Goal: Task Accomplishment & Management: Manage account settings

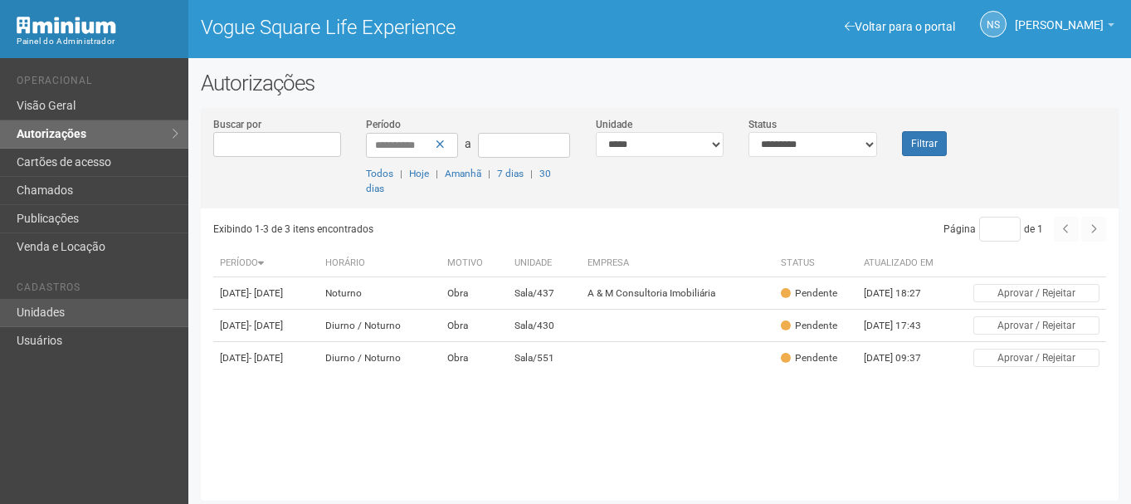
scroll to position [4, 0]
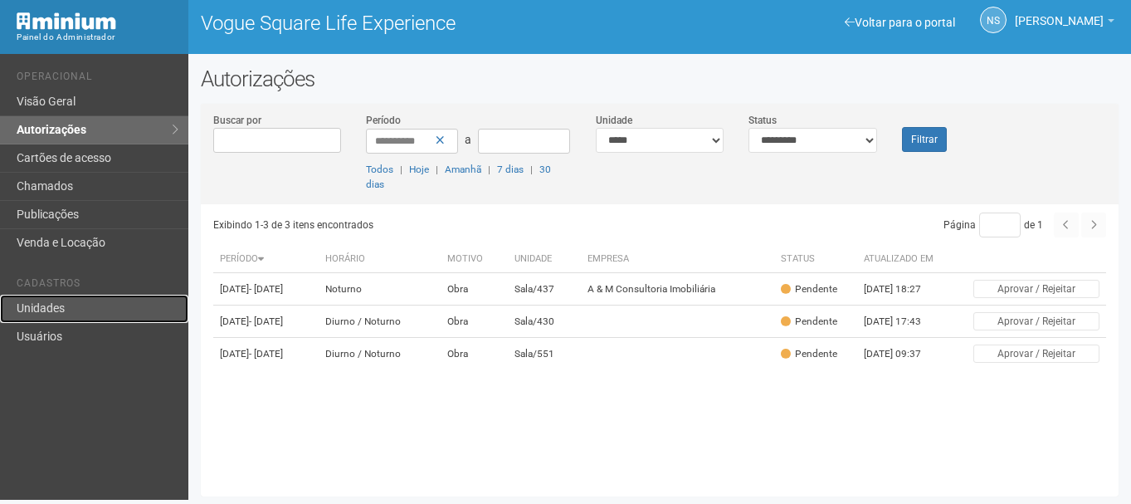
click at [11, 313] on link "Unidades" at bounding box center [94, 309] width 188 height 28
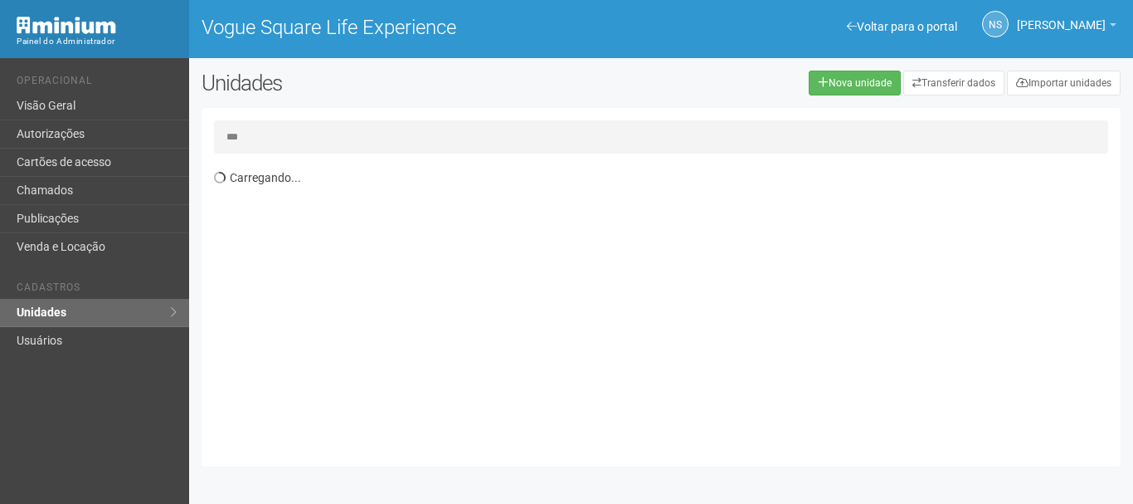
click at [237, 139] on input "***" at bounding box center [661, 136] width 894 height 33
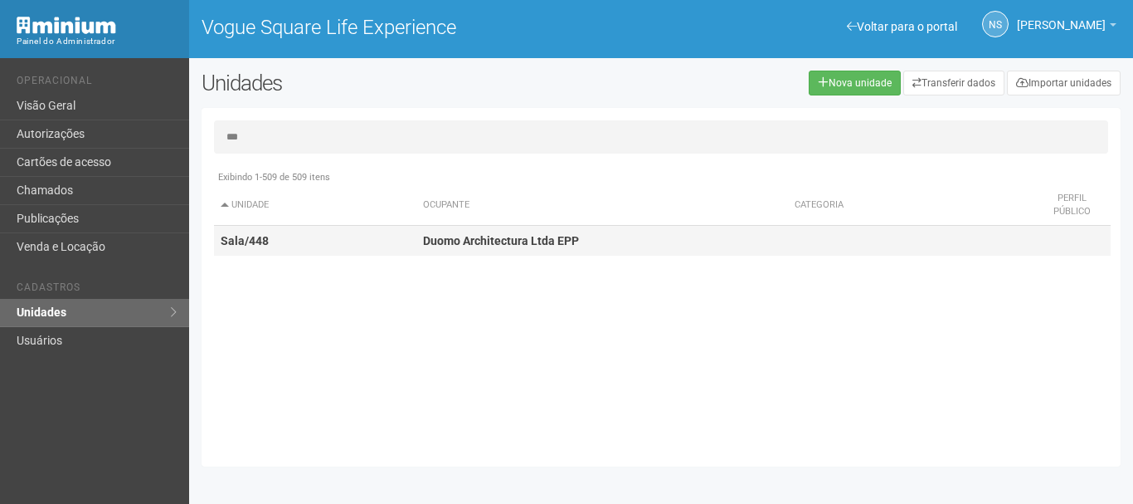
type input "***"
click at [382, 229] on td "Sala/448" at bounding box center [315, 241] width 202 height 31
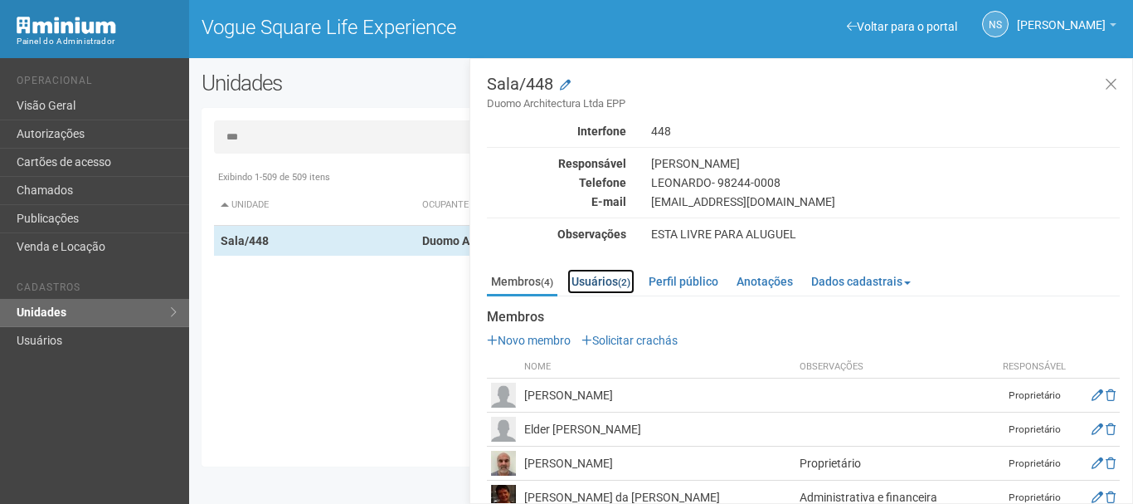
click at [631, 274] on link "Usuários (2)" at bounding box center [600, 281] width 67 height 25
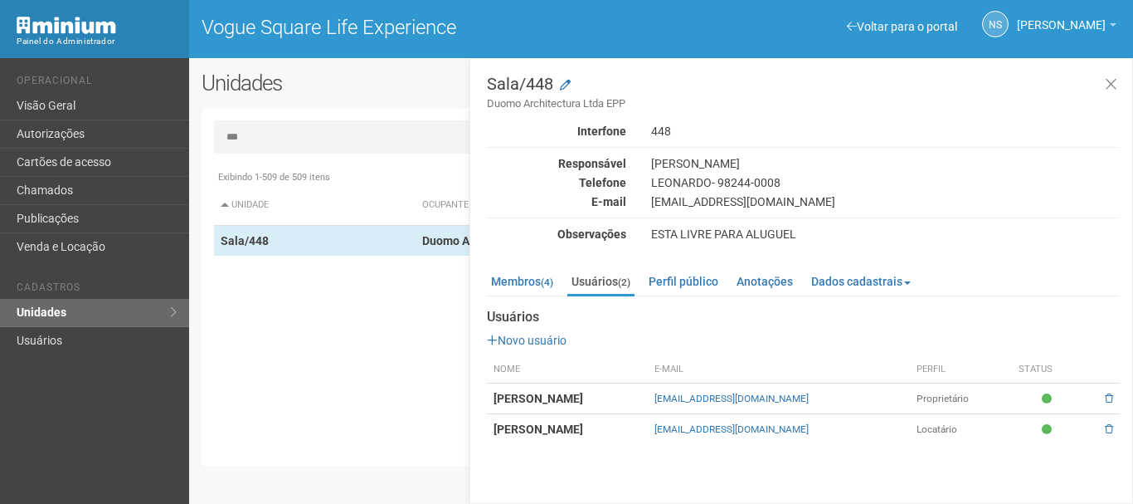
click at [648, 426] on td "Patricia Damasceno de Andrade" at bounding box center [567, 429] width 161 height 31
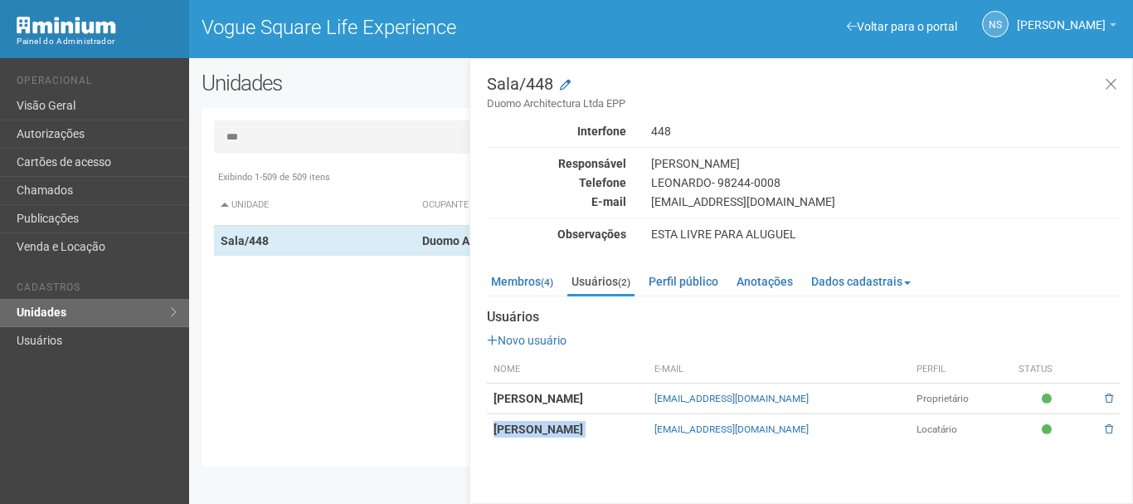
drag, startPoint x: 695, startPoint y: 413, endPoint x: 688, endPoint y: 407, distance: 10.0
click at [694, 411] on tbody "Leonardo Villela Ahmed leo@dmaise.com Proprietário Patricia Damasceno de Andrad…" at bounding box center [803, 413] width 633 height 61
click at [648, 405] on td "Leonardo Villela Ahmed" at bounding box center [567, 398] width 161 height 31
click at [535, 270] on link "Membros (4)" at bounding box center [522, 281] width 71 height 25
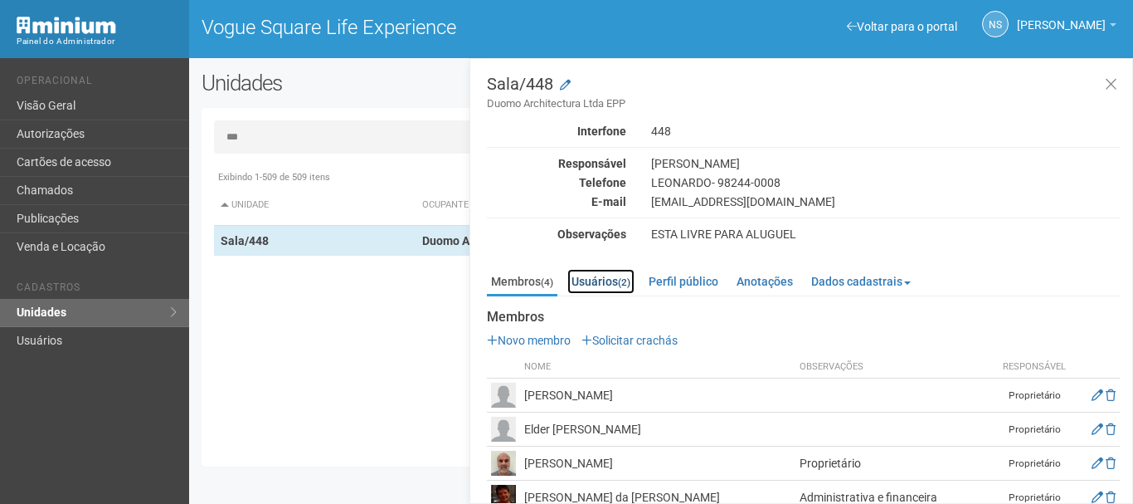
click at [584, 279] on link "Usuários (2)" at bounding box center [600, 281] width 67 height 25
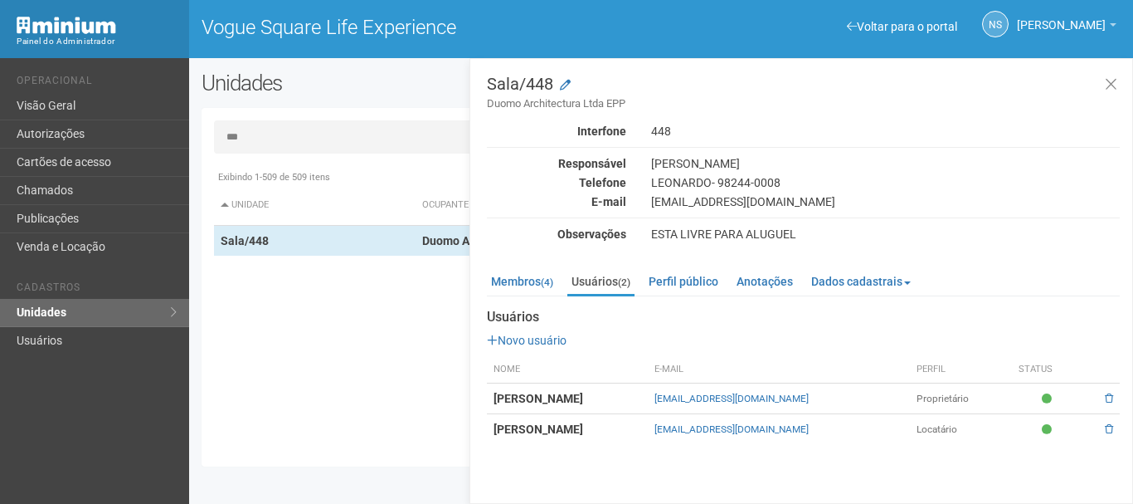
drag, startPoint x: 493, startPoint y: 426, endPoint x: 582, endPoint y: 430, distance: 89.7
click at [582, 430] on strong "Patricia Damasceno de Andrade" at bounding box center [539, 428] width 90 height 13
click at [648, 436] on td "Patricia Damasceno de Andrade" at bounding box center [567, 429] width 161 height 31
click at [553, 295] on ul "Membros (4) Usuários (2) Perfil público Anotações Dados cadastrais Proprietário…" at bounding box center [803, 282] width 633 height 27
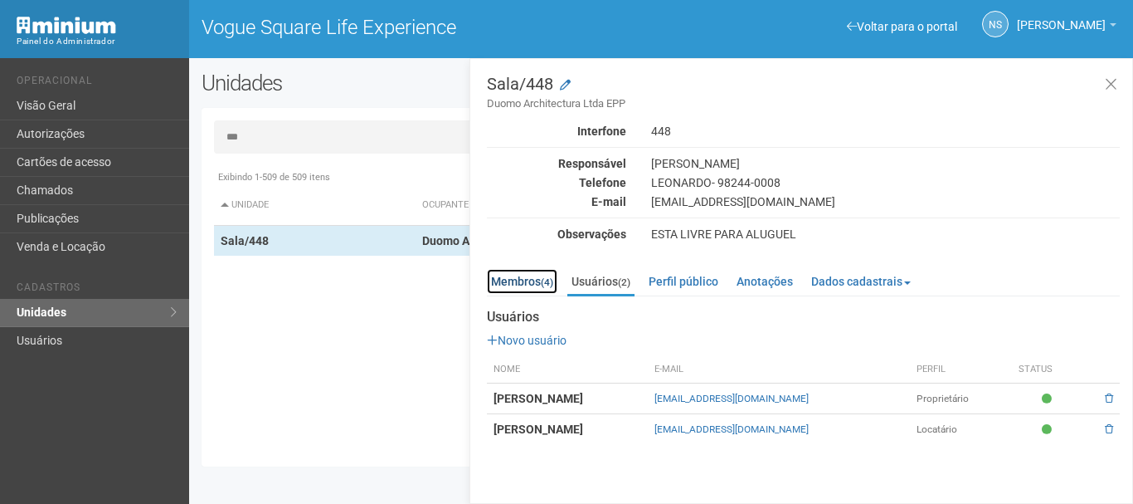
click at [540, 288] on link "Membros (4)" at bounding box center [522, 281] width 71 height 25
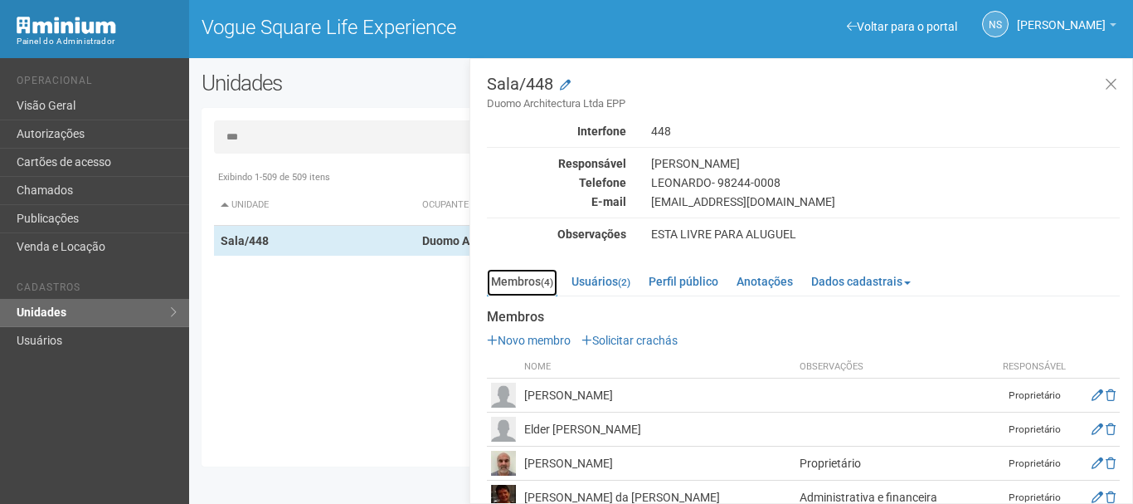
scroll to position [27, 0]
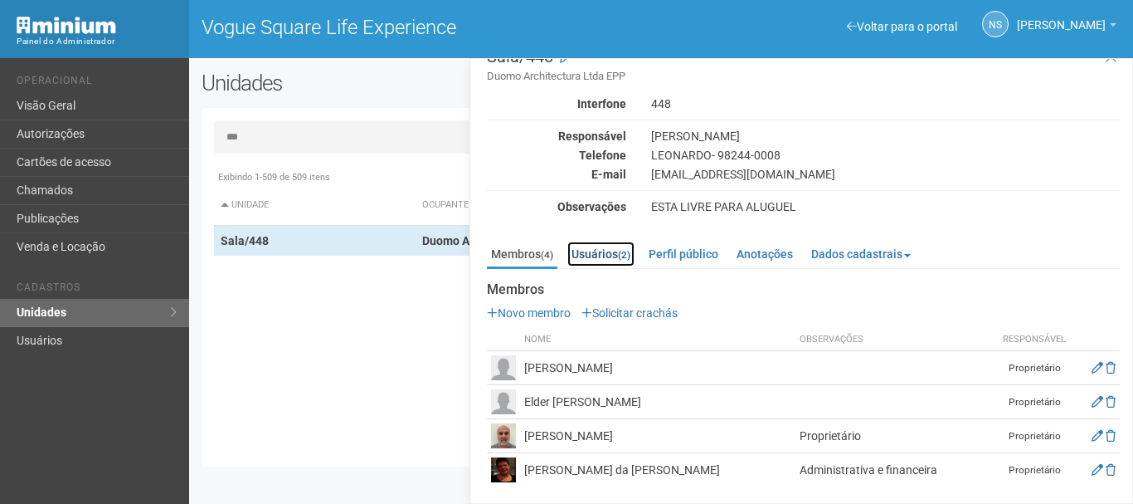
click at [596, 246] on link "Usuários (2)" at bounding box center [600, 253] width 67 height 25
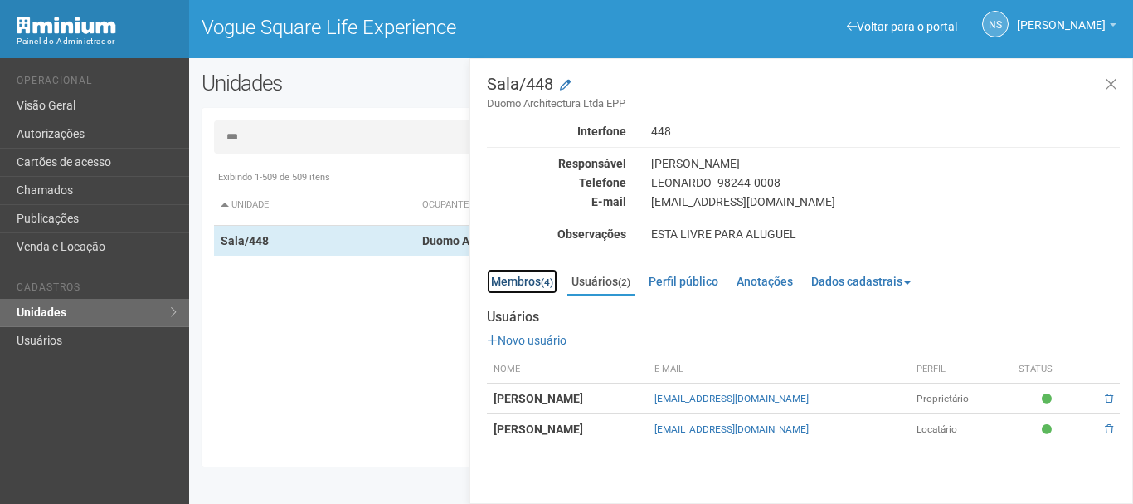
click at [530, 291] on link "Membros (4)" at bounding box center [522, 281] width 71 height 25
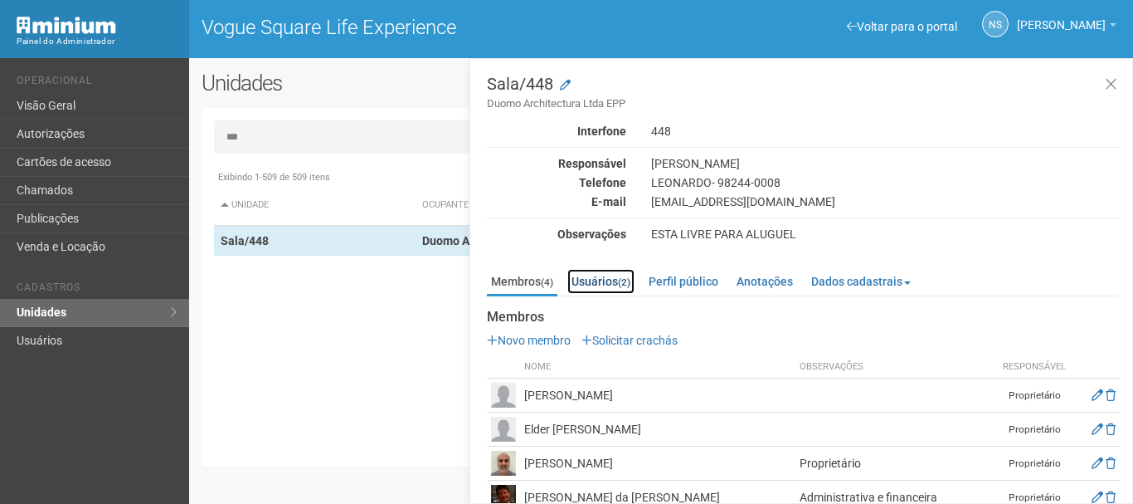
click at [573, 290] on link "Usuários (2)" at bounding box center [600, 281] width 67 height 25
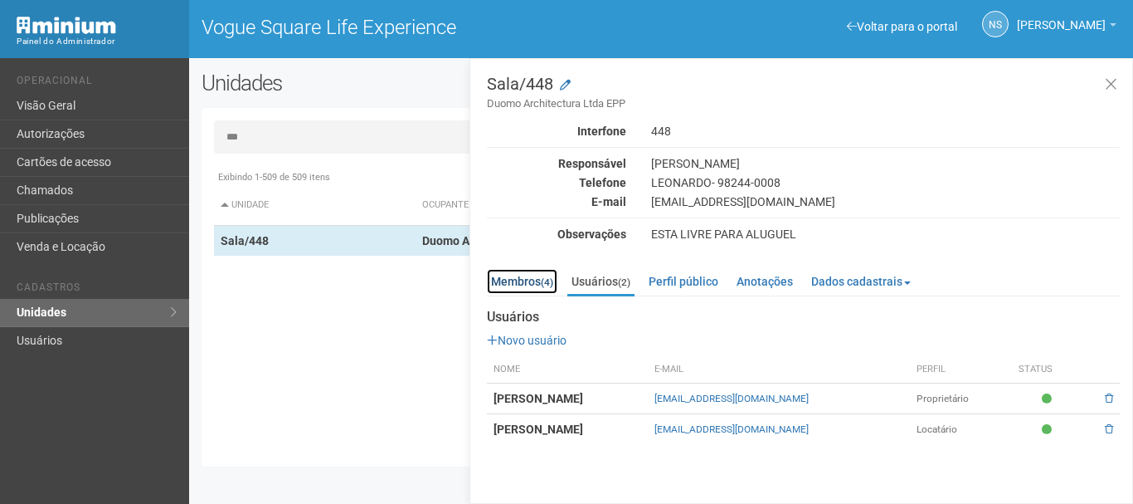
click at [509, 275] on link "Membros (4)" at bounding box center [522, 281] width 71 height 25
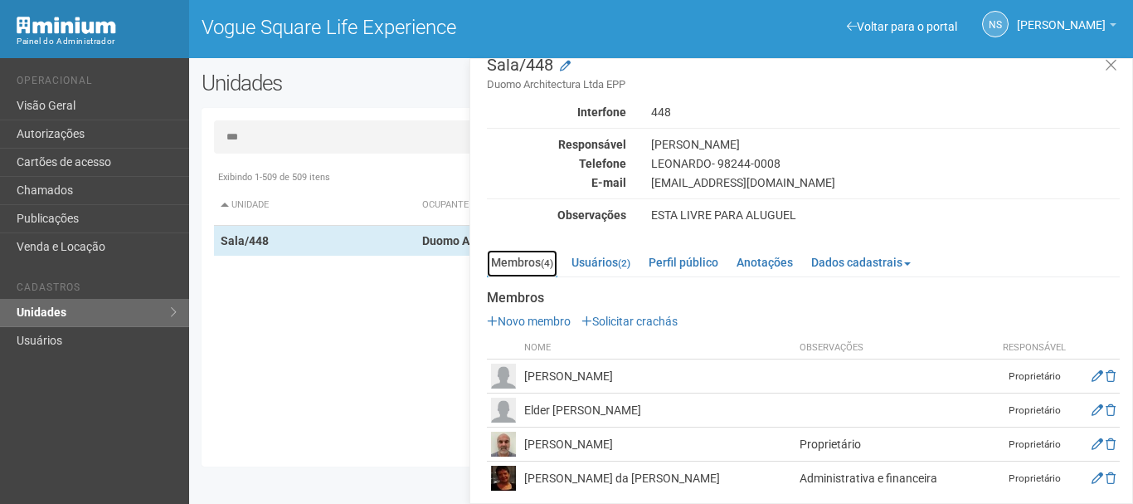
scroll to position [27, 0]
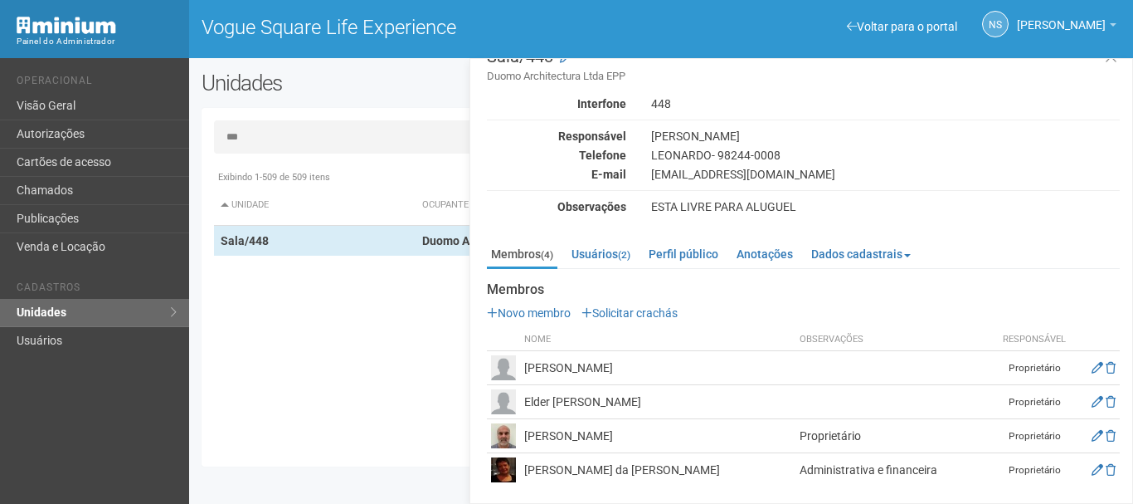
click at [575, 471] on td "Maria da Gloria Batista Leite" at bounding box center [657, 470] width 275 height 34
click at [567, 432] on td "Leonardo Villela Ahmed" at bounding box center [657, 436] width 275 height 34
click at [567, 387] on td "Elder Augusto Mesquita Guedes" at bounding box center [657, 402] width 275 height 34
click at [566, 362] on td "Christiane Brasil Baptista Guedes" at bounding box center [657, 368] width 275 height 34
click at [520, 376] on td "Christiane Brasil Baptista Guedes" at bounding box center [657, 368] width 275 height 34
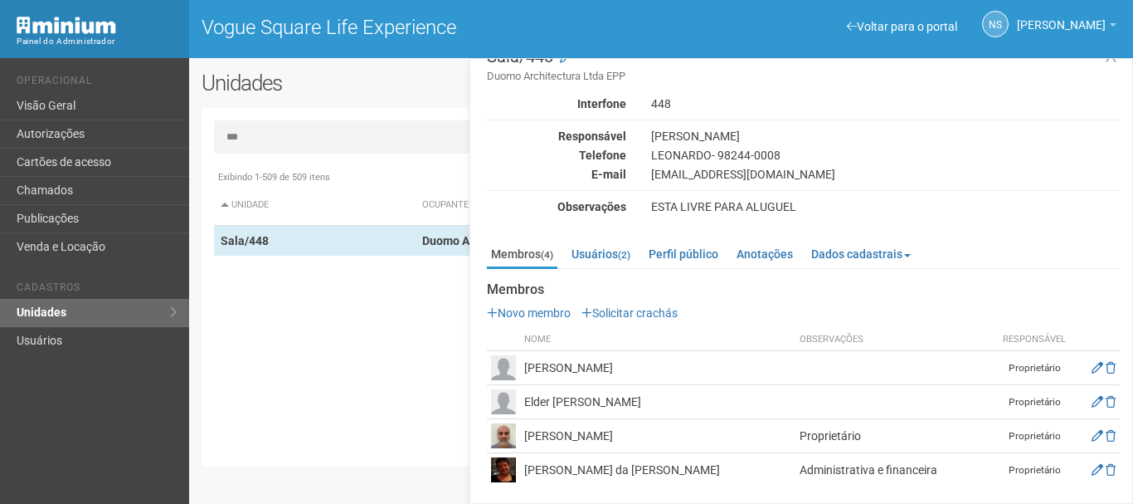
click at [519, 373] on td at bounding box center [503, 368] width 33 height 34
drag, startPoint x: 541, startPoint y: 368, endPoint x: 570, endPoint y: 461, distance: 98.1
click at [551, 405] on tbody "Christiane Brasil Baptista Guedes Proprietário Elder Augusto Mesquita Guedes Pr…" at bounding box center [803, 419] width 633 height 136
drag, startPoint x: 573, startPoint y: 477, endPoint x: 586, endPoint y: 482, distance: 13.4
click at [573, 480] on td "Maria da Gloria Batista Leite" at bounding box center [657, 470] width 275 height 34
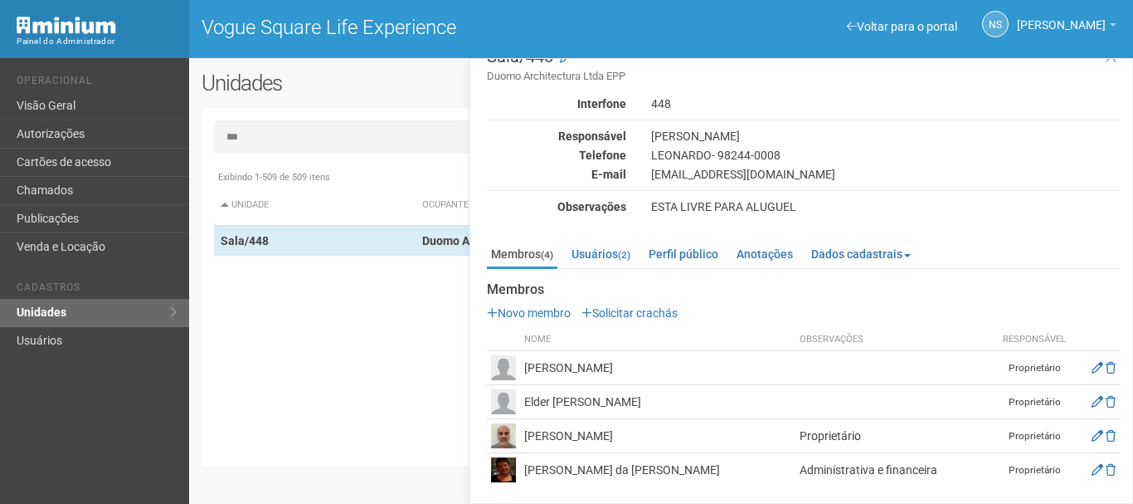
click at [586, 482] on td "Maria da Gloria Batista Leite" at bounding box center [657, 470] width 275 height 34
click at [636, 261] on li "Usuários (2)" at bounding box center [601, 253] width 69 height 25
click at [635, 261] on link "Usuários (2)" at bounding box center [600, 253] width 67 height 25
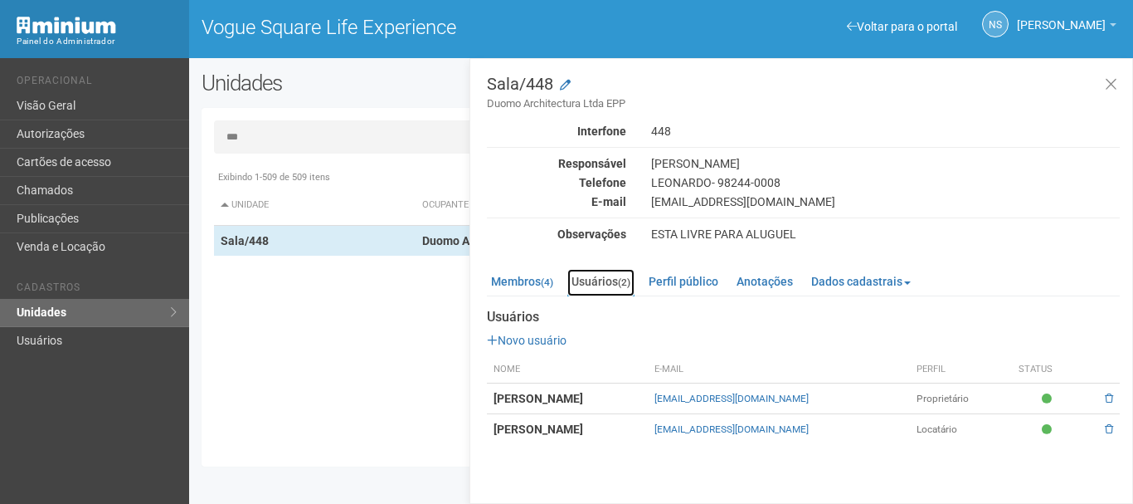
scroll to position [0, 0]
click at [419, 377] on div "Exibindo 1-509 de 509 itens Unidade Ocupante Categoria Perfil público Loja/101 …" at bounding box center [667, 308] width 907 height 292
click at [1105, 85] on icon at bounding box center [1111, 84] width 12 height 17
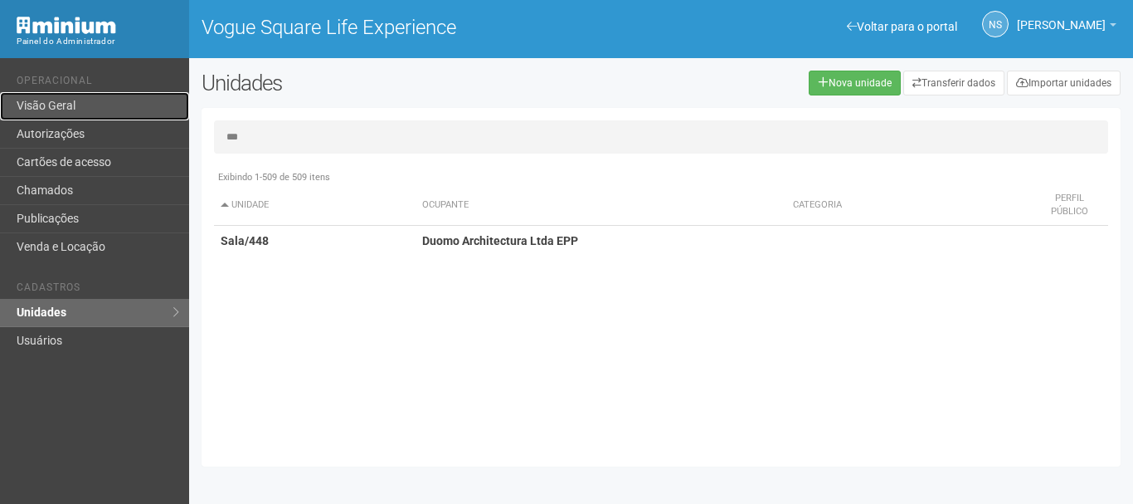
click at [101, 107] on link "Visão Geral" at bounding box center [94, 106] width 189 height 28
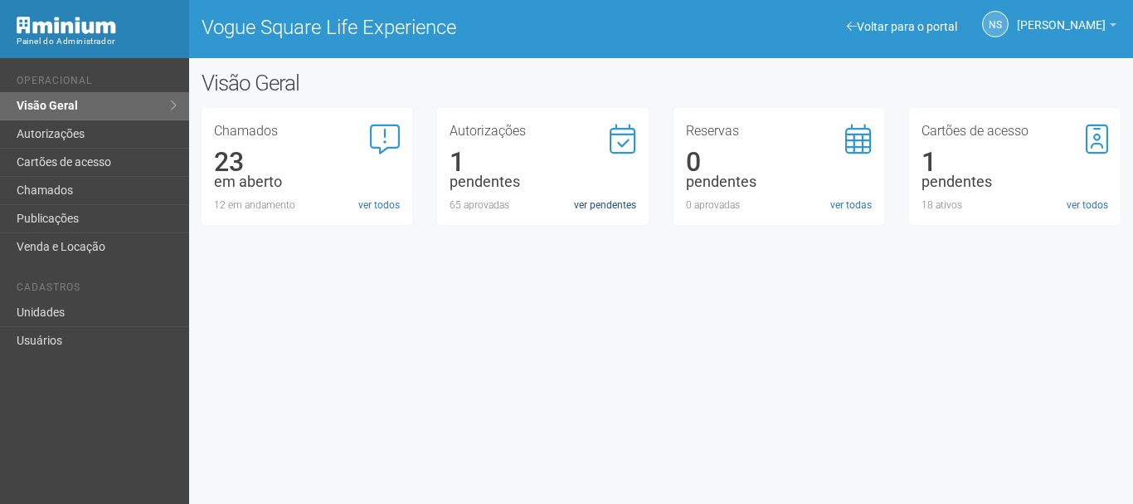
drag, startPoint x: 571, startPoint y: 207, endPoint x: 583, endPoint y: 204, distance: 12.9
click at [572, 207] on div "65 aprovadas" at bounding box center [543, 204] width 187 height 15
click at [592, 201] on link "ver pendentes" at bounding box center [605, 204] width 62 height 15
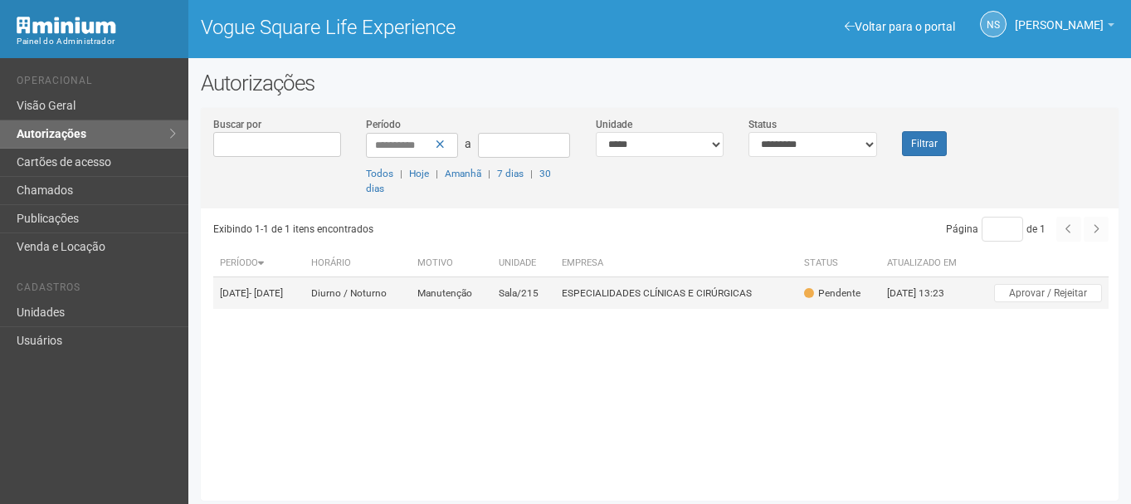
click at [554, 309] on td "Sala/215" at bounding box center [523, 293] width 63 height 32
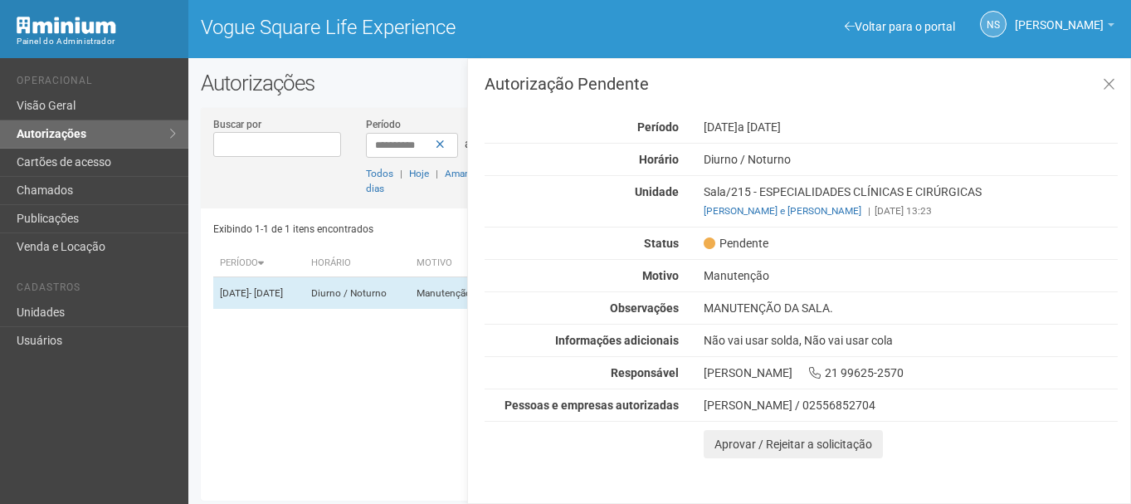
click at [843, 304] on div "MANUTENÇÃO DA SALA." at bounding box center [910, 307] width 439 height 15
click at [1111, 90] on icon at bounding box center [1109, 84] width 12 height 17
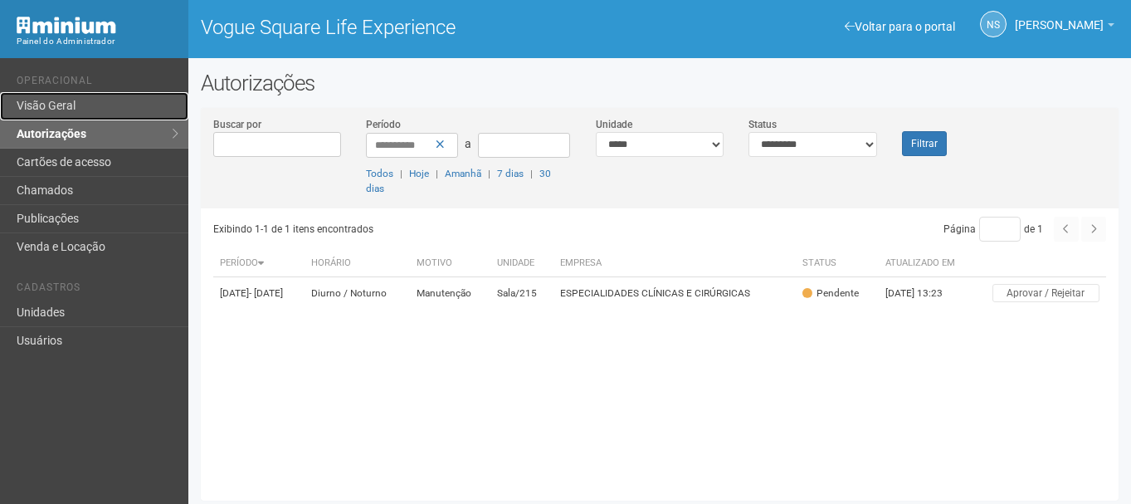
click at [40, 105] on link "Visão Geral" at bounding box center [94, 106] width 188 height 28
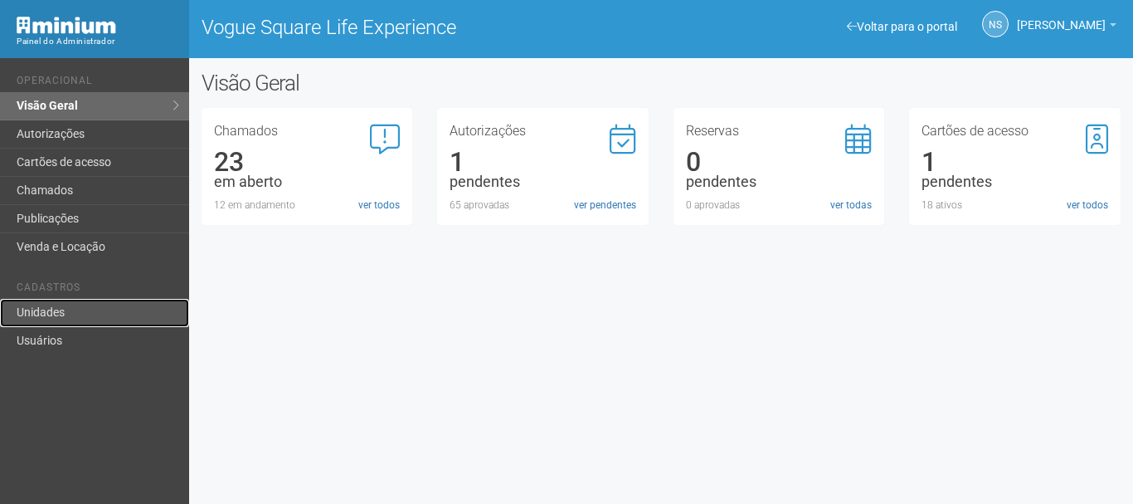
click at [107, 300] on link "Unidades" at bounding box center [94, 313] width 189 height 28
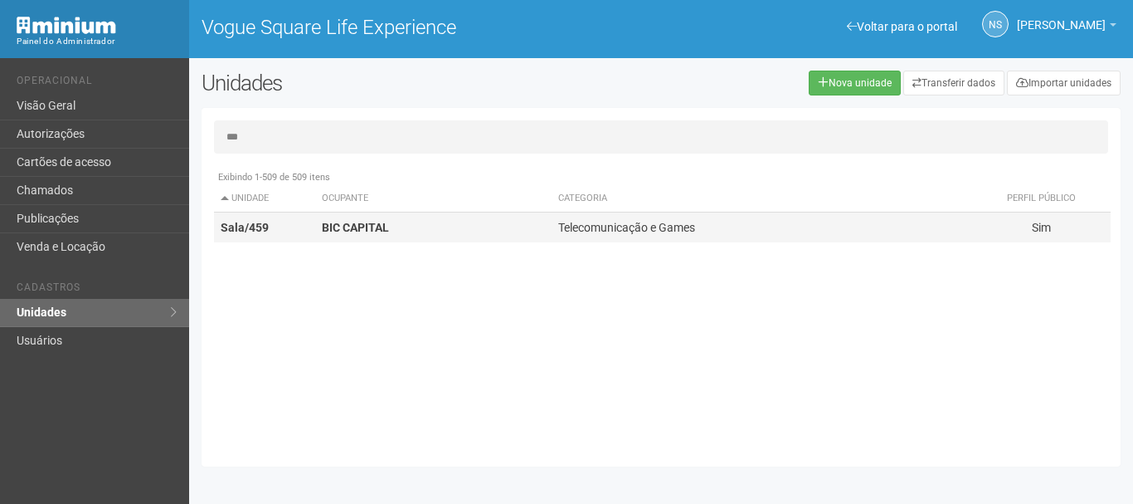
type input "***"
click at [397, 231] on td "BIC CAPITAL" at bounding box center [433, 227] width 236 height 31
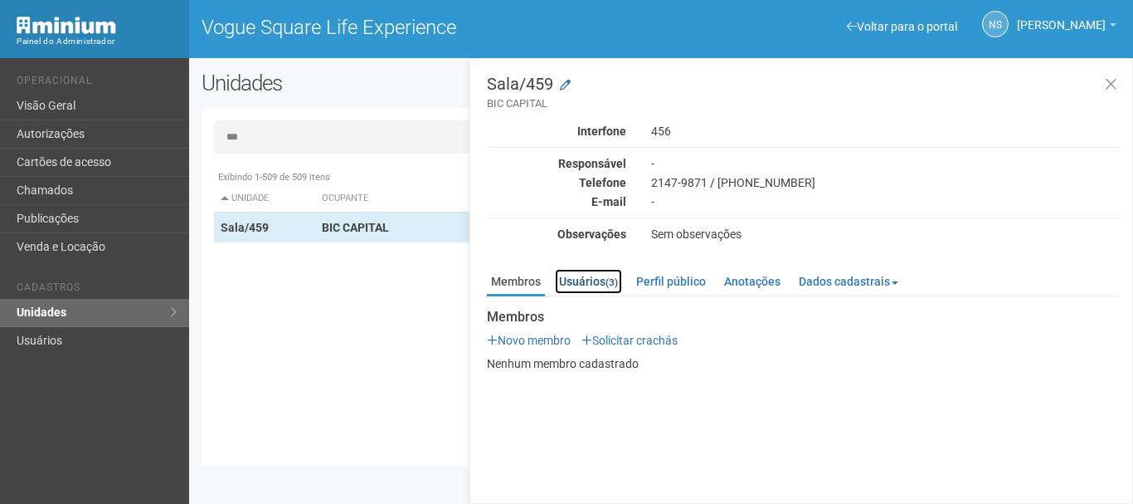
click at [585, 281] on link "Usuários (3)" at bounding box center [588, 281] width 67 height 25
